Goal: Navigation & Orientation: Find specific page/section

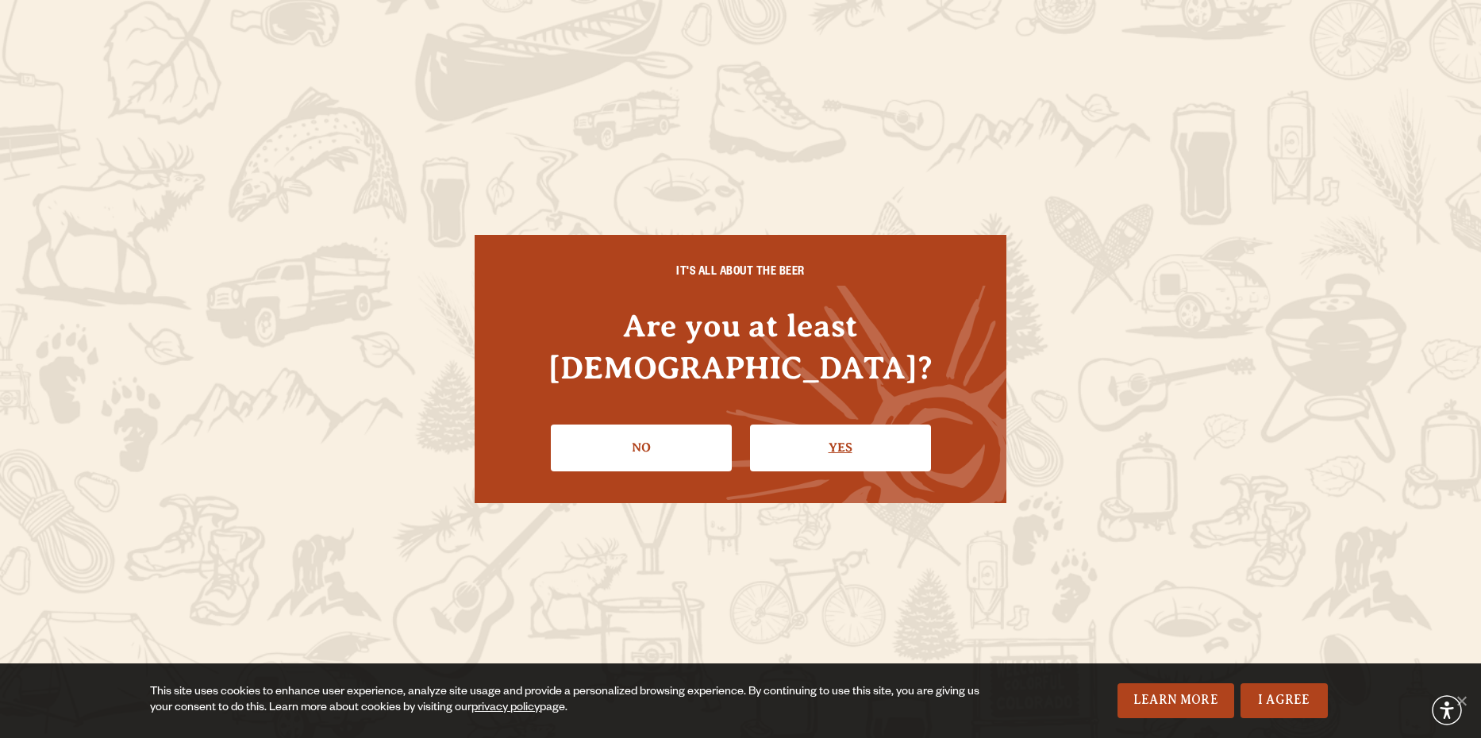
click at [863, 428] on link "Yes" at bounding box center [840, 448] width 181 height 46
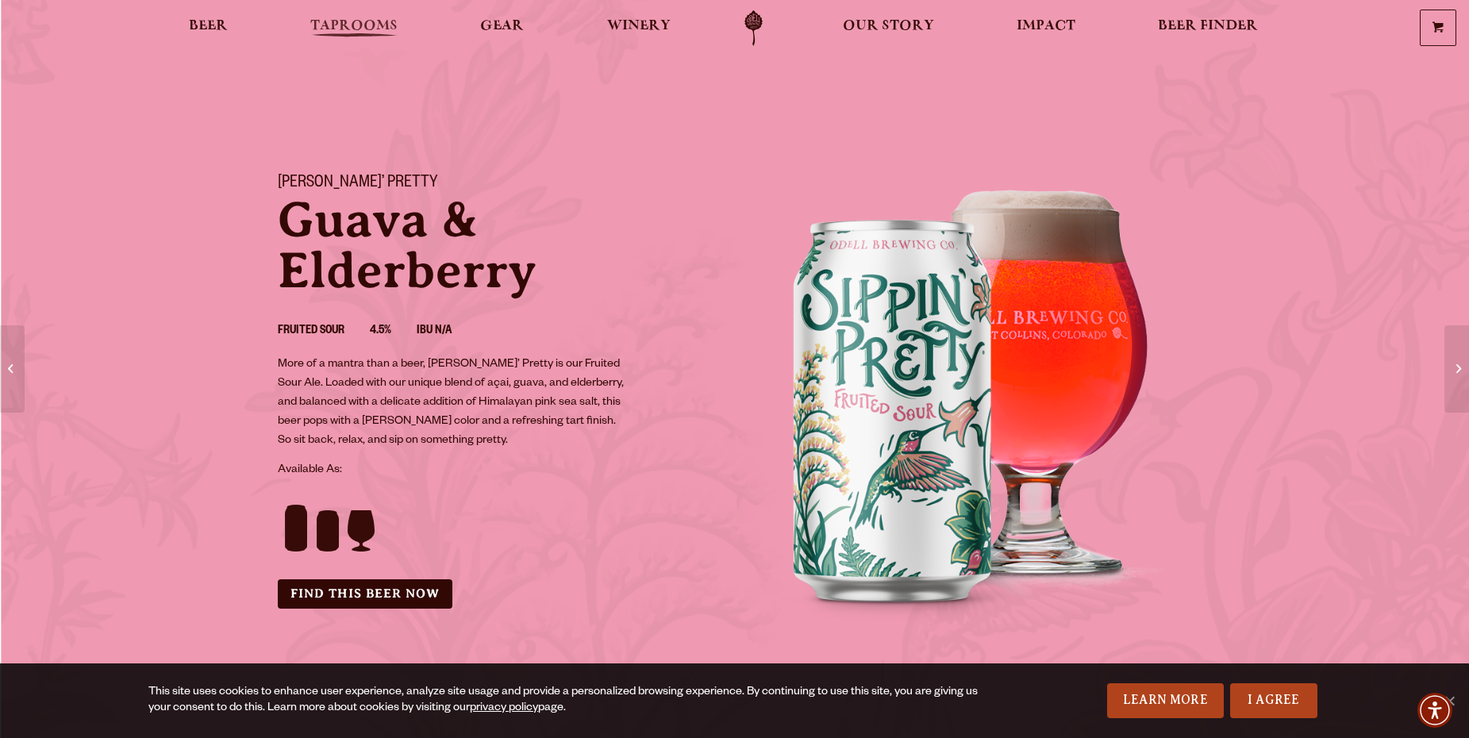
click at [346, 26] on span "Taprooms" at bounding box center [353, 26] width 87 height 13
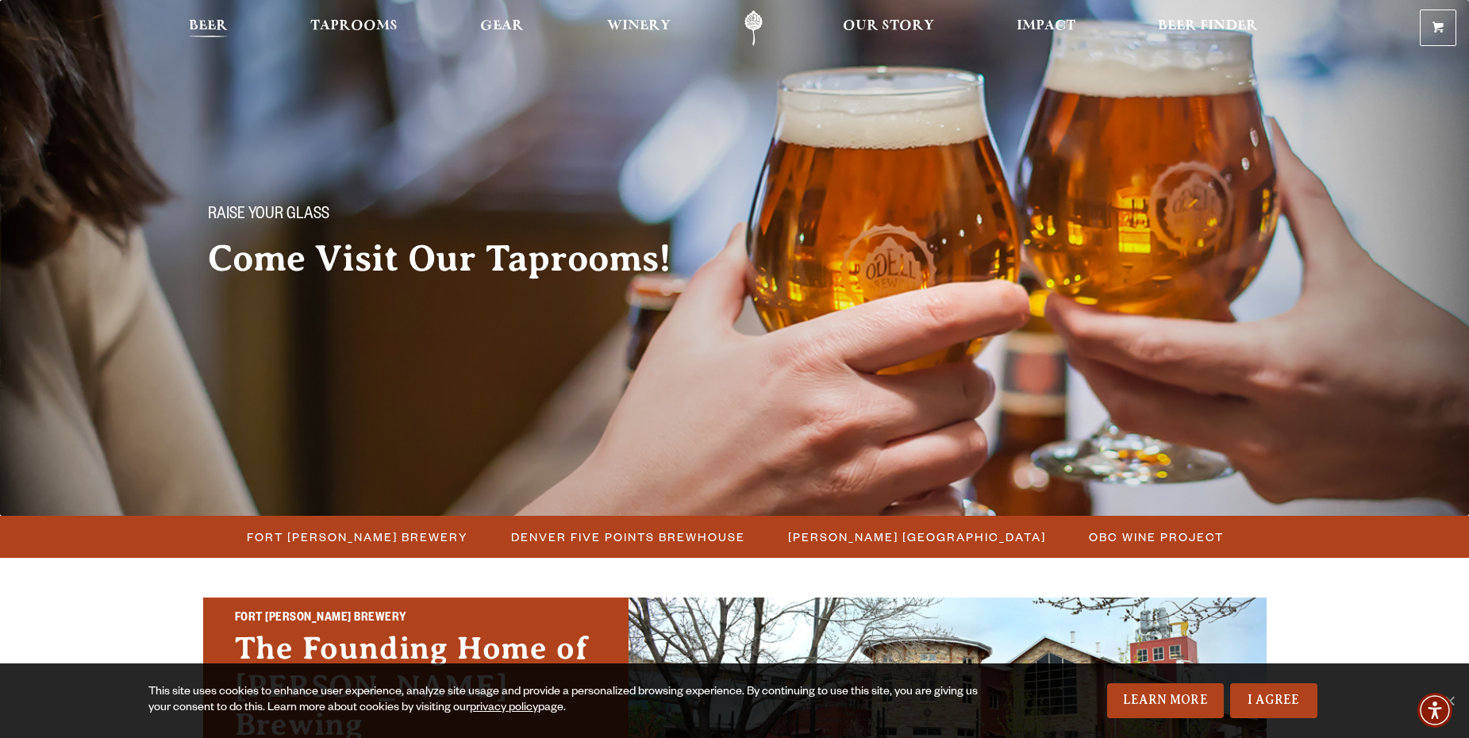
click at [222, 24] on span "Beer" at bounding box center [208, 26] width 39 height 13
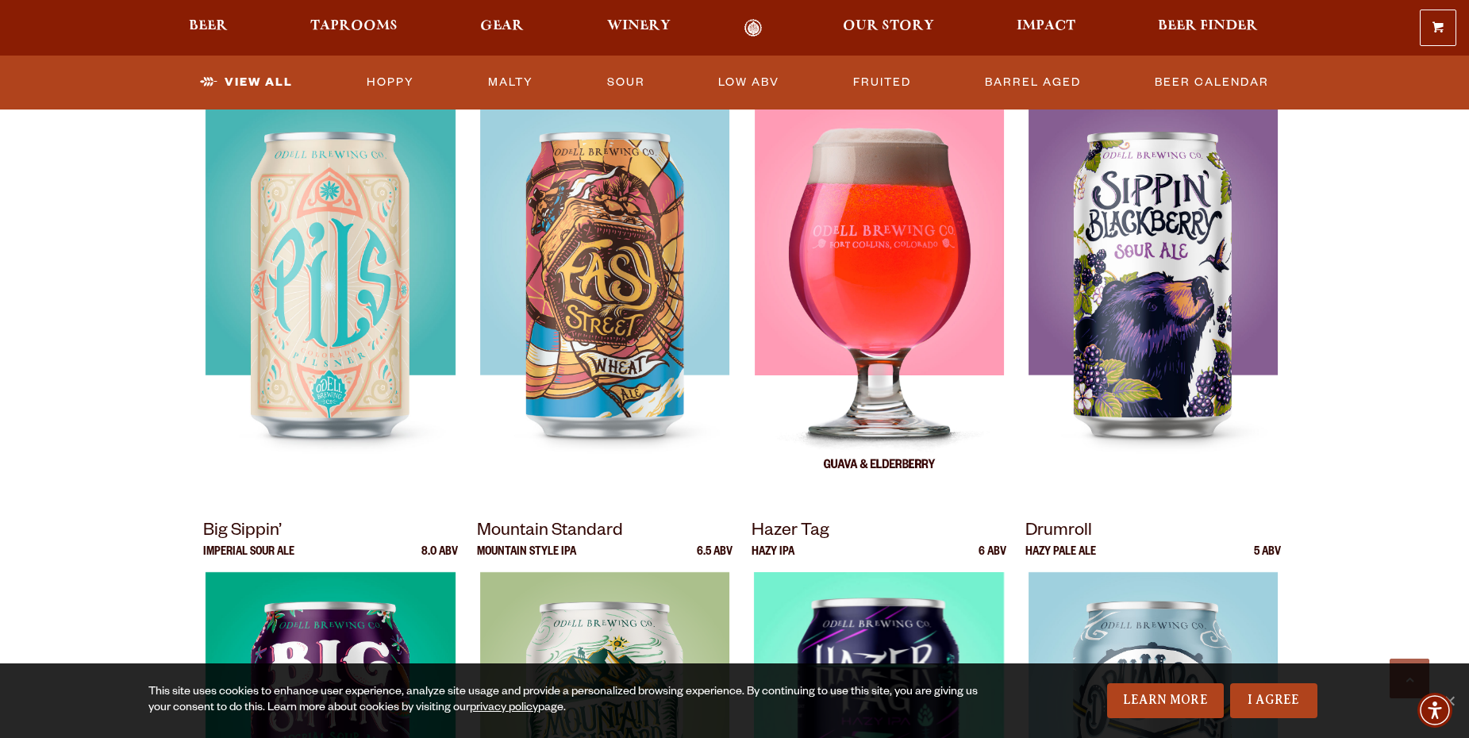
scroll to position [1190, 0]
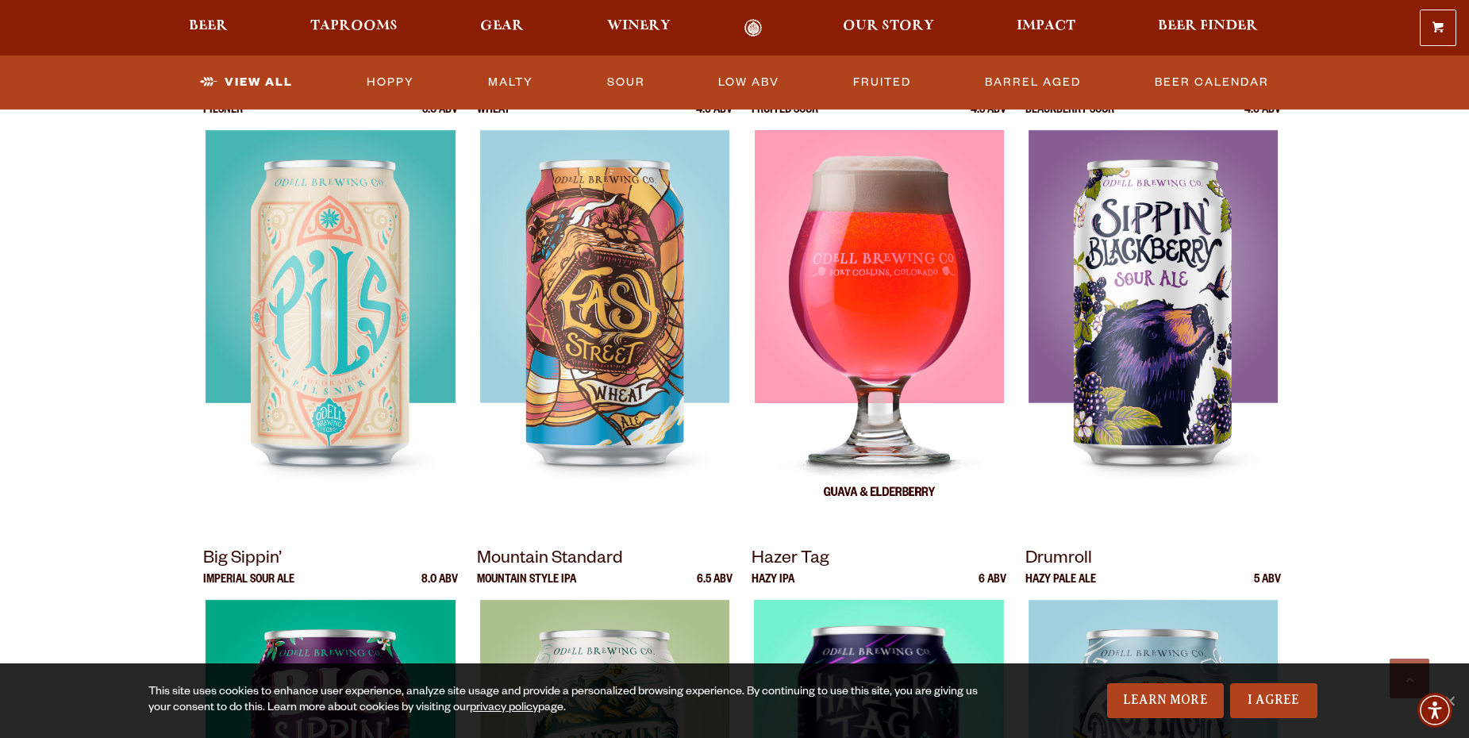
click at [902, 339] on img at bounding box center [878, 328] width 249 height 397
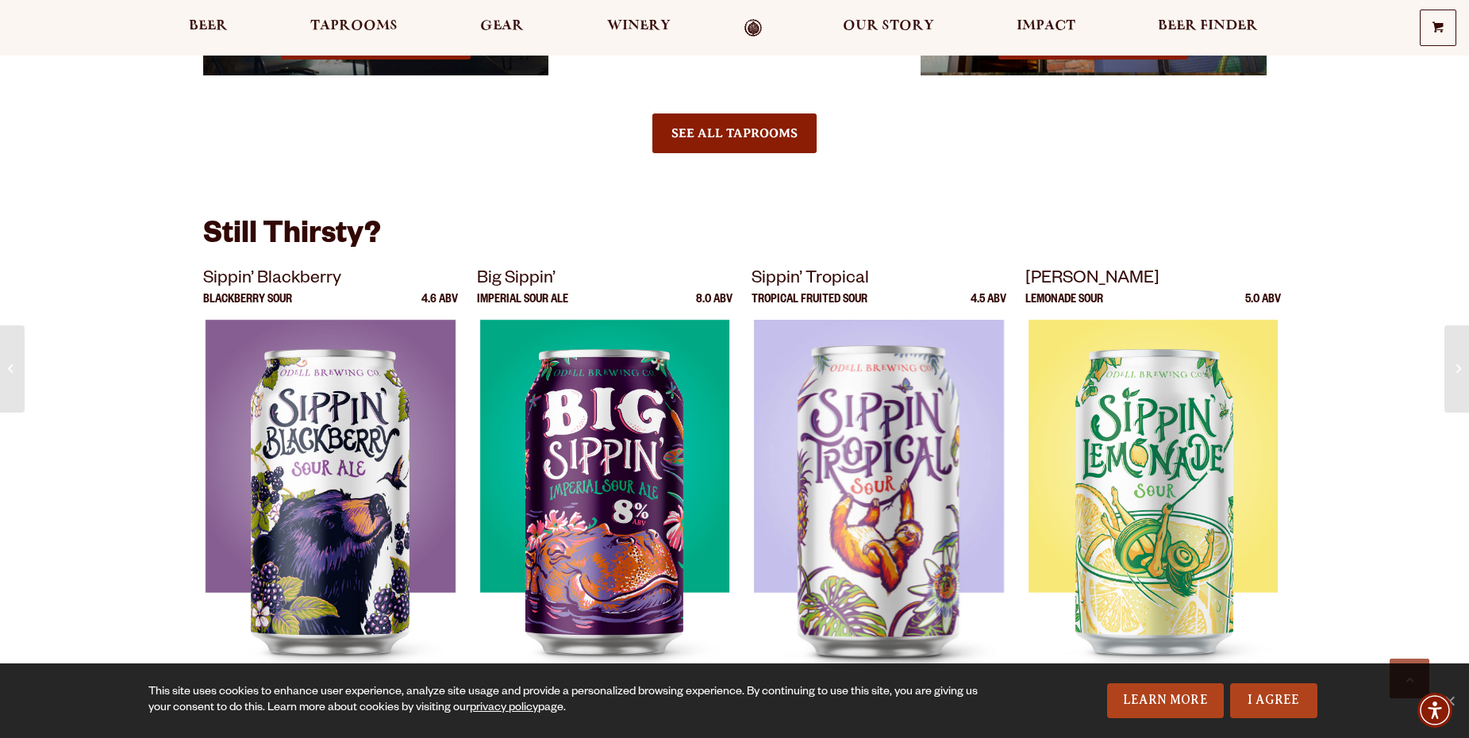
scroll to position [1667, 0]
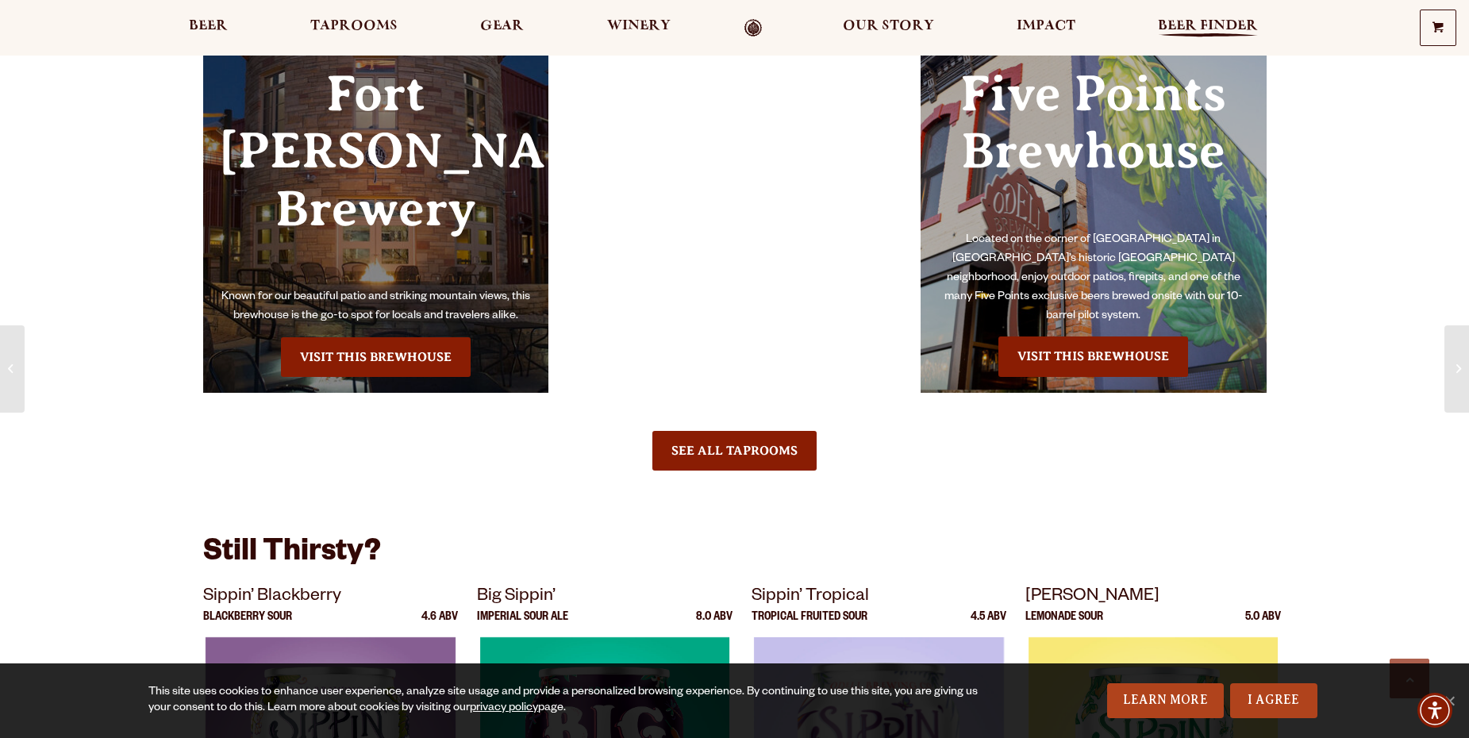
click at [1229, 29] on span "Beer Finder" at bounding box center [1208, 26] width 100 height 13
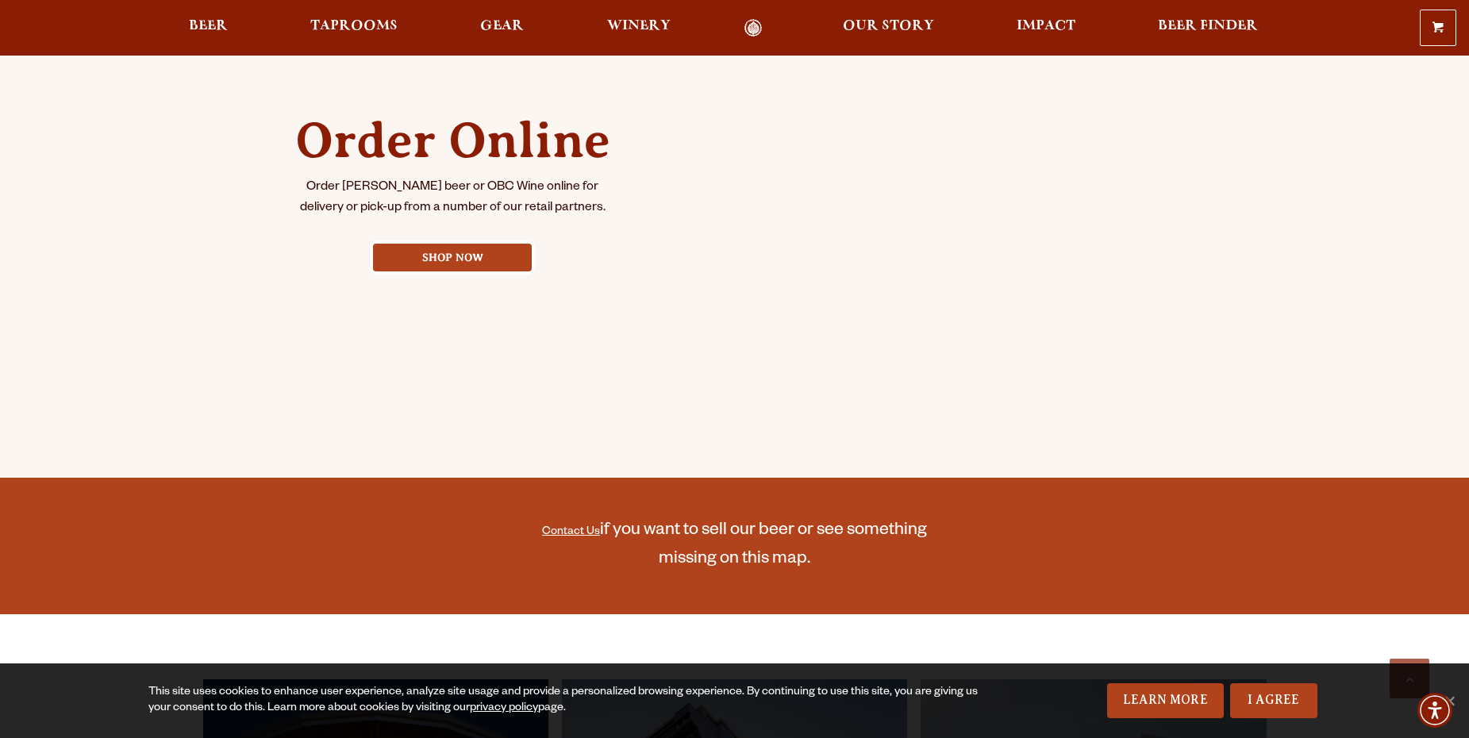
scroll to position [556, 0]
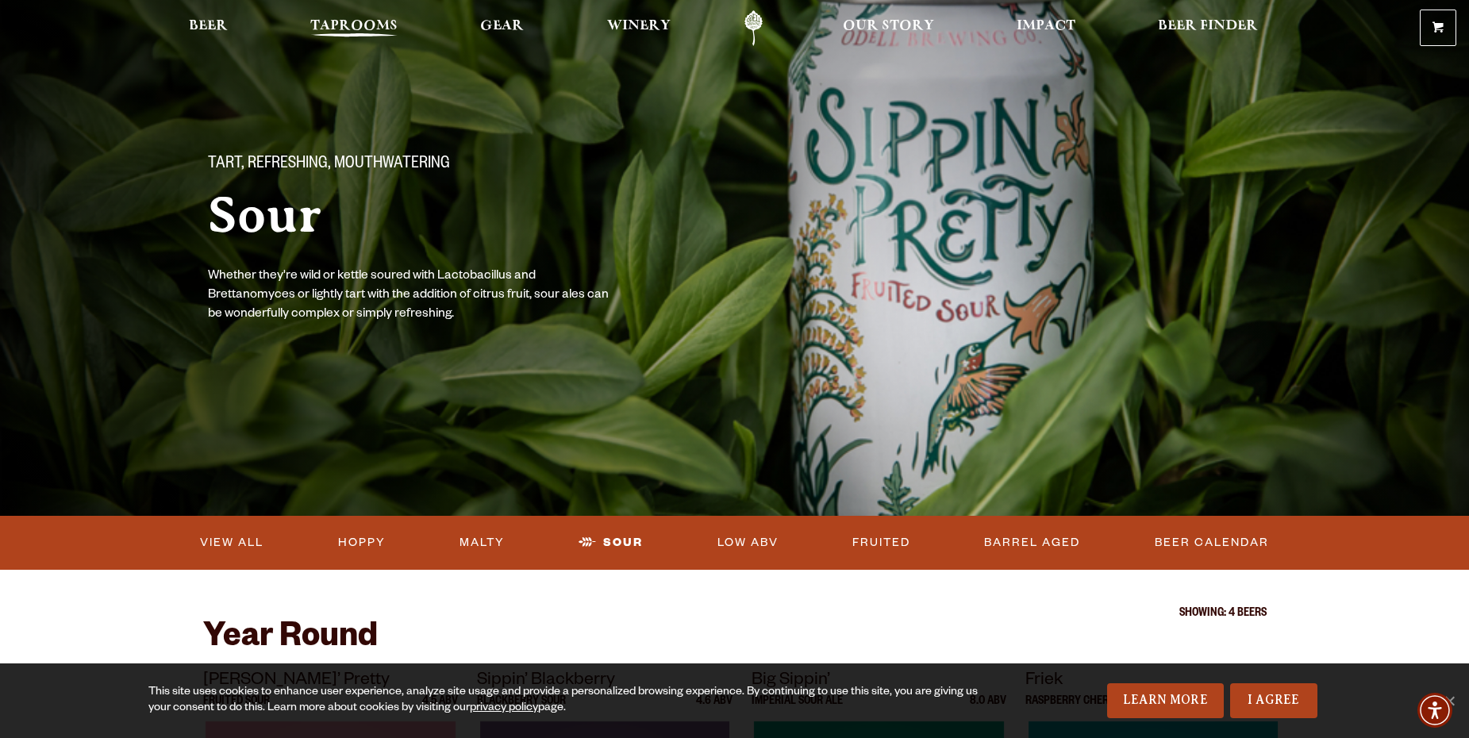
click at [338, 25] on span "Taprooms" at bounding box center [353, 26] width 87 height 13
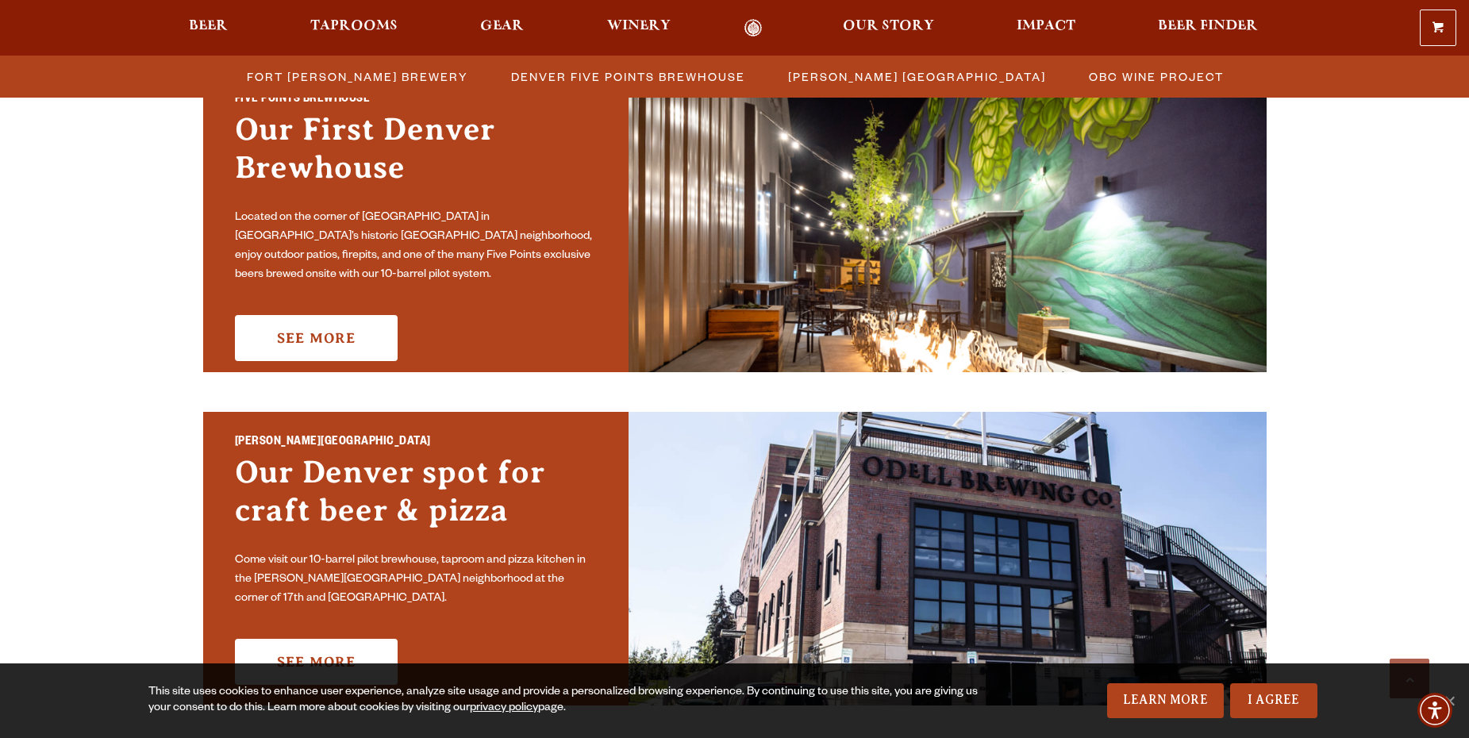
scroll to position [693, 0]
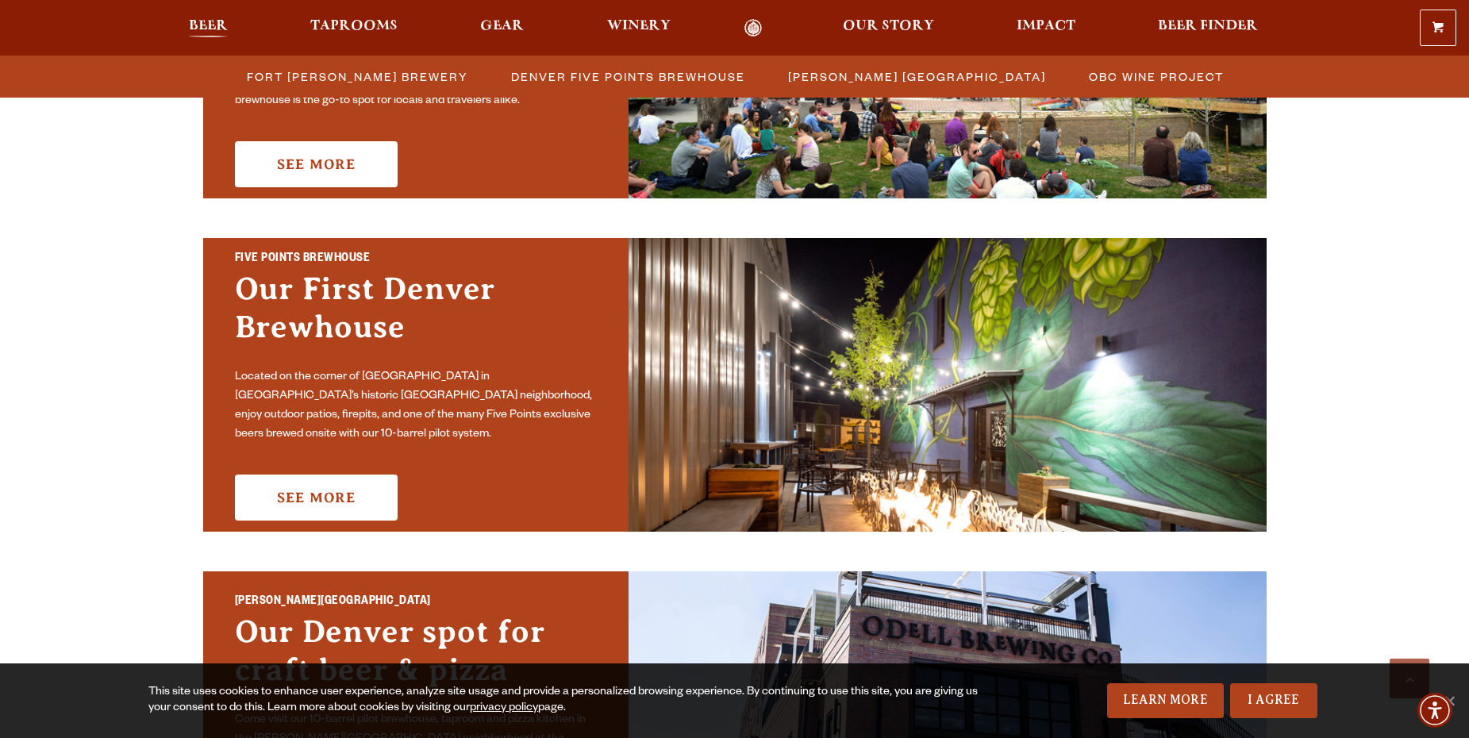
click at [194, 20] on span "Beer" at bounding box center [208, 26] width 39 height 13
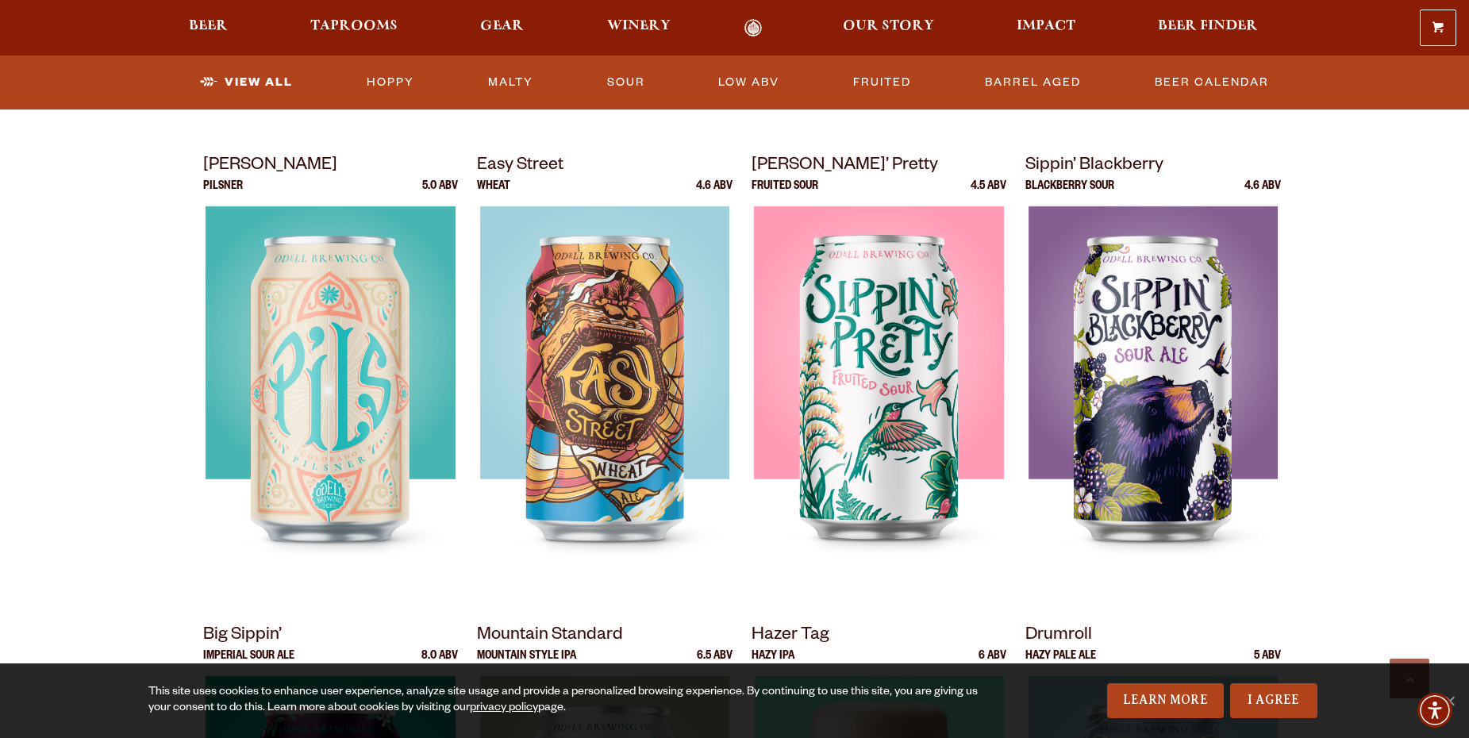
scroll to position [1190, 0]
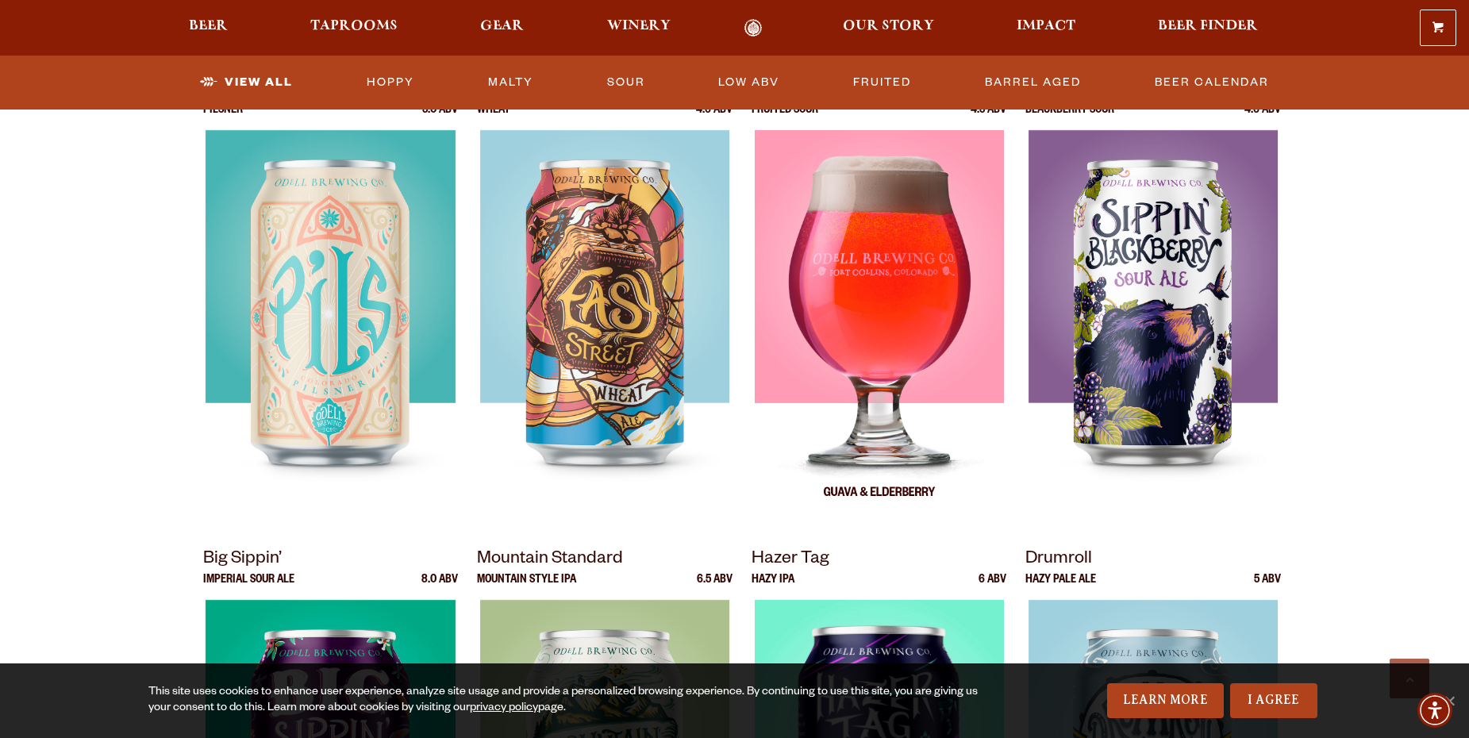
click at [868, 413] on img at bounding box center [878, 328] width 249 height 397
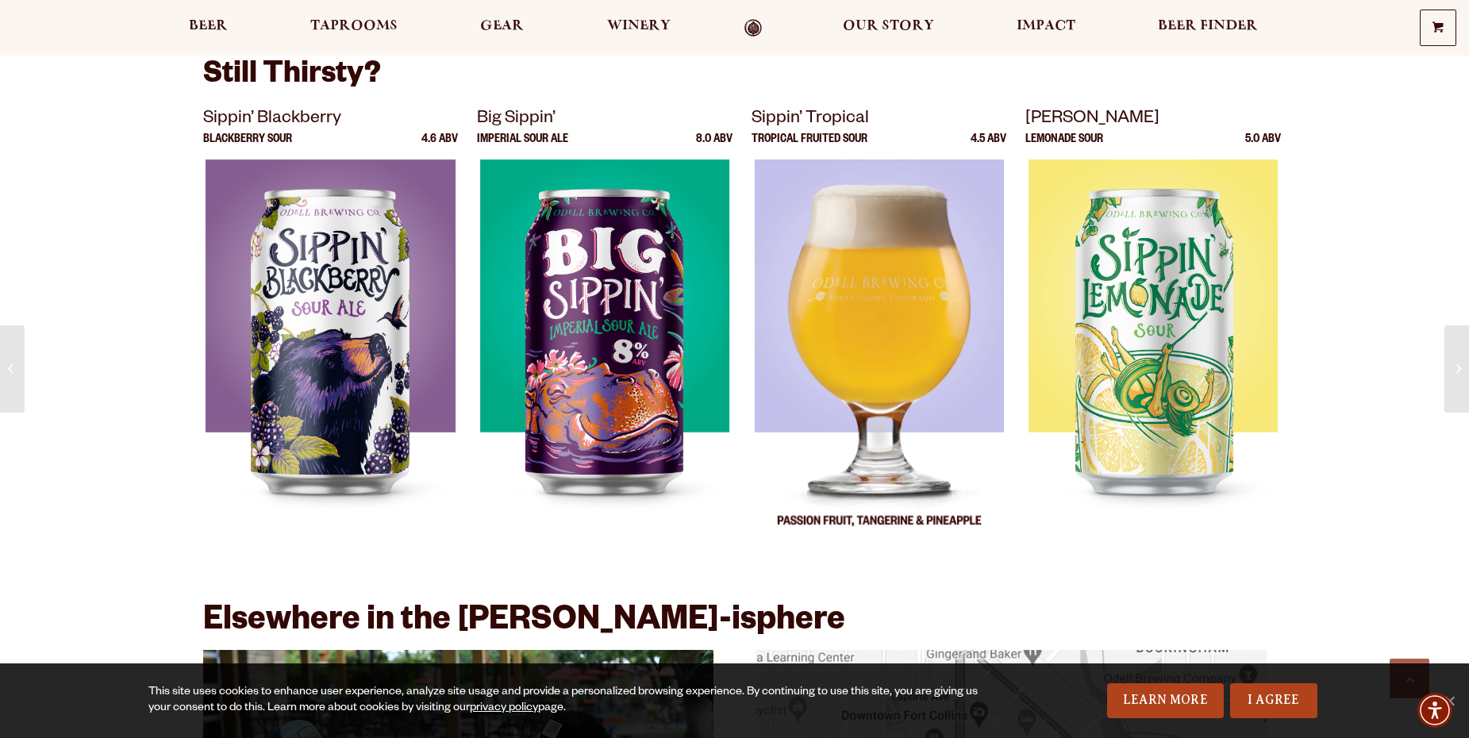
scroll to position [2222, 0]
